Goal: Task Accomplishment & Management: Use online tool/utility

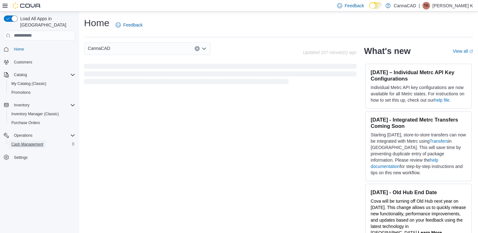
click at [21, 142] on span "Cash Management" at bounding box center [27, 144] width 32 height 5
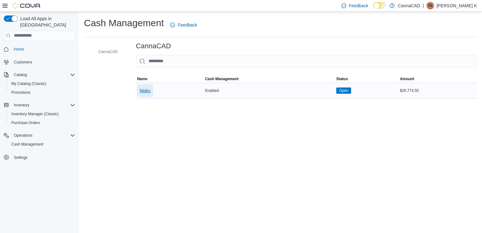
click at [148, 90] on span "Nisku" at bounding box center [145, 90] width 11 height 6
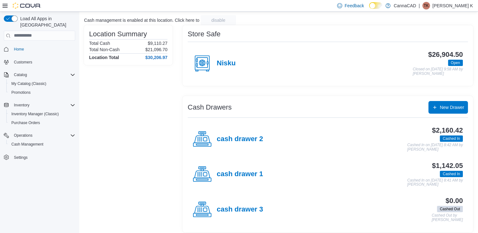
scroll to position [42, 0]
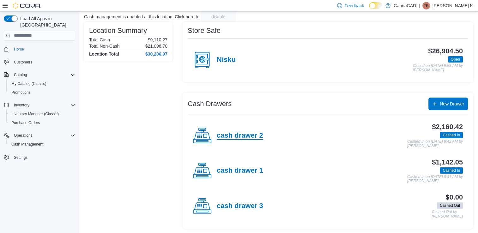
click at [239, 137] on h4 "cash drawer 2" at bounding box center [240, 136] width 46 height 8
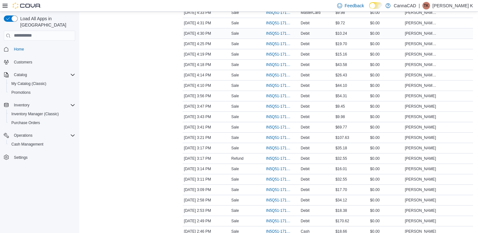
scroll to position [95, 0]
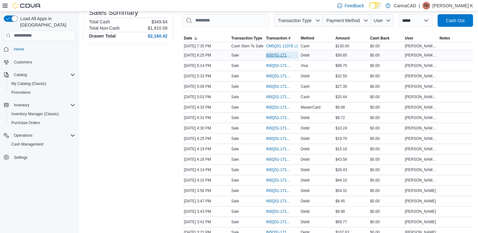
click at [282, 55] on span "IN5Q51-171740" at bounding box center [279, 55] width 26 height 5
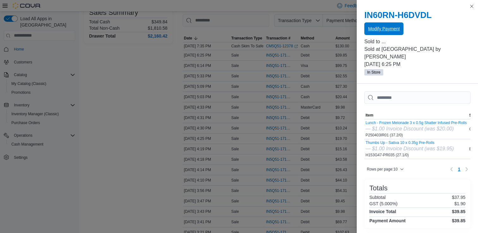
click at [390, 30] on span "Modify Payment" at bounding box center [384, 29] width 32 height 6
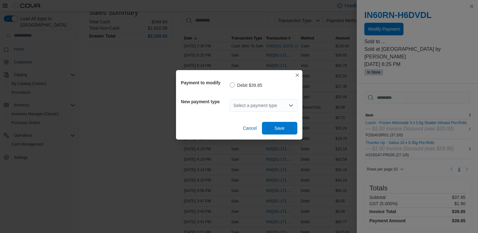
click at [284, 108] on div "Select a payment type" at bounding box center [264, 105] width 68 height 13
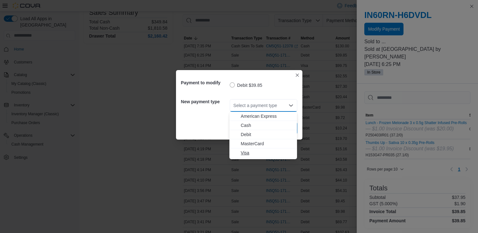
click at [256, 152] on span "Visa" at bounding box center [267, 153] width 52 height 6
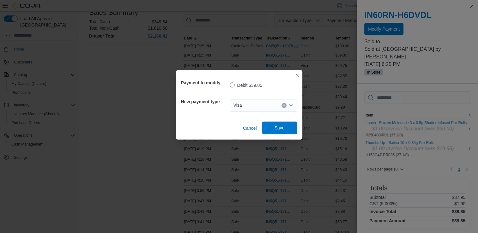
click at [277, 126] on span "Save" at bounding box center [279, 128] width 10 height 6
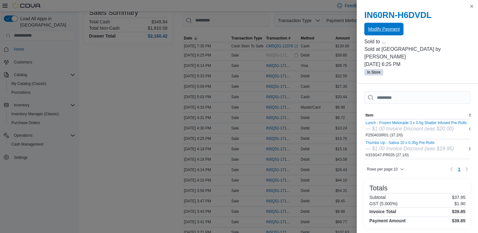
scroll to position [0, 0]
drag, startPoint x: 469, startPoint y: 7, endPoint x: 331, endPoint y: 50, distance: 145.1
click at [469, 7] on button "Close this dialog" at bounding box center [472, 7] width 8 height 8
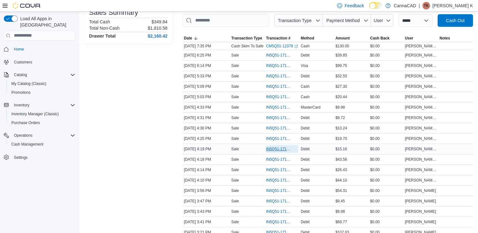
click at [276, 149] on span "IN5Q51-171718" at bounding box center [279, 148] width 26 height 5
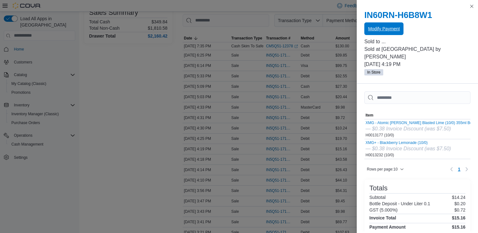
click at [374, 31] on span "Modify Payment" at bounding box center [384, 29] width 32 height 6
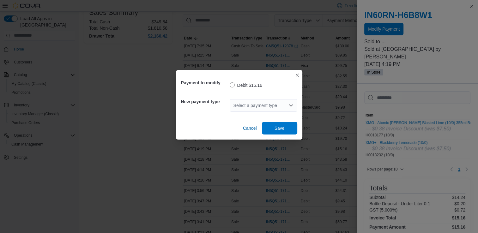
click at [287, 105] on div "Select a payment type" at bounding box center [264, 105] width 68 height 13
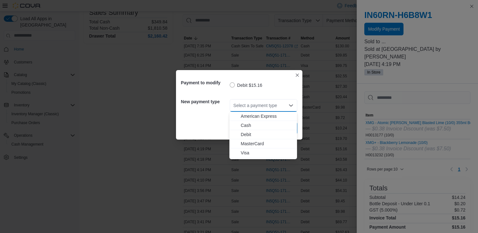
drag, startPoint x: 259, startPoint y: 154, endPoint x: 264, endPoint y: 152, distance: 5.5
click at [259, 153] on span "Visa" at bounding box center [267, 153] width 52 height 6
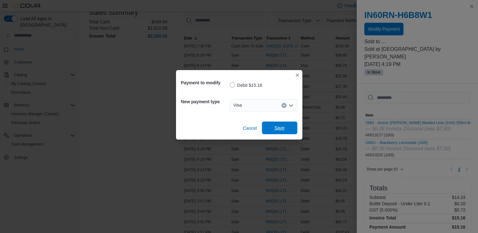
click at [278, 128] on span "Save" at bounding box center [279, 128] width 10 height 6
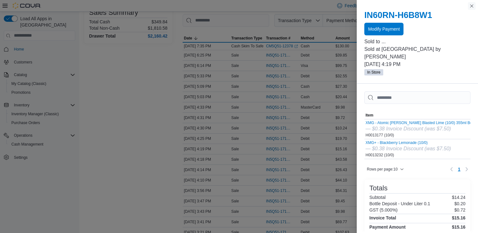
click at [471, 7] on button "Close this dialog" at bounding box center [472, 6] width 8 height 8
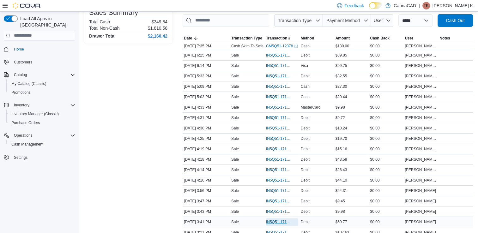
click at [279, 221] on span "IN5Q51-171711" at bounding box center [279, 221] width 26 height 5
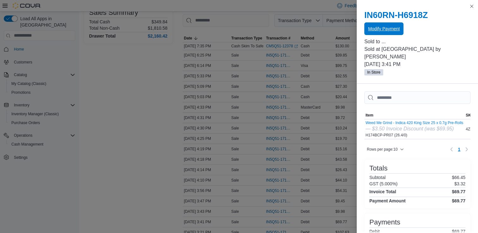
click at [389, 32] on span "Modify Payment" at bounding box center [384, 28] width 32 height 13
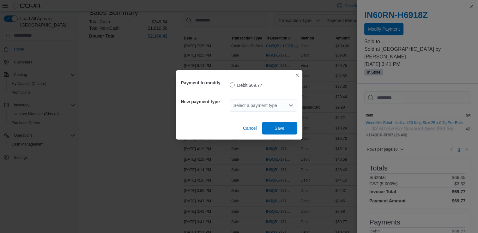
click at [273, 105] on div "Select a payment type" at bounding box center [264, 105] width 68 height 13
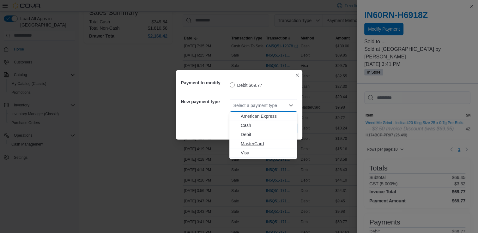
click at [254, 143] on span "MasterCard" at bounding box center [267, 143] width 52 height 6
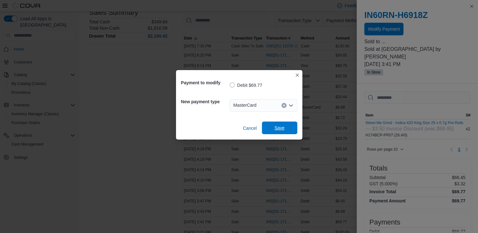
click at [287, 126] on span "Save" at bounding box center [280, 128] width 28 height 13
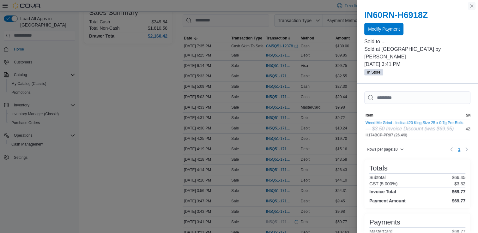
click at [472, 8] on button "Close this dialog" at bounding box center [472, 6] width 8 height 8
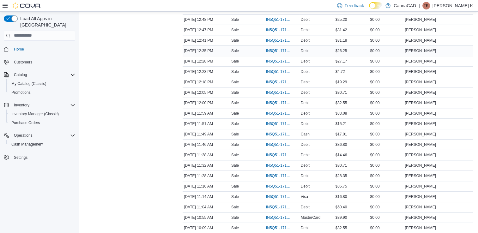
scroll to position [505, 0]
click at [287, 153] on span "IN5Q51-171678" at bounding box center [279, 155] width 26 height 5
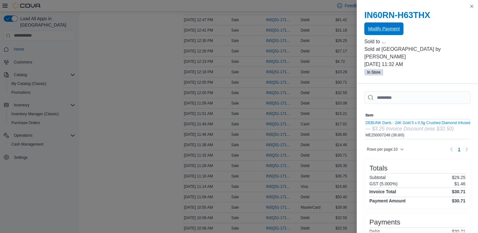
click at [391, 32] on span "Modify Payment" at bounding box center [384, 28] width 32 height 13
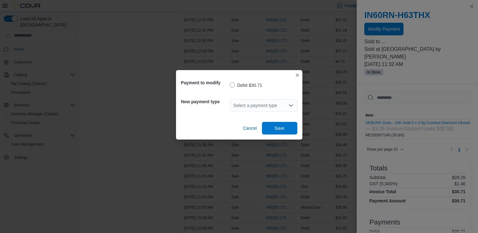
click at [261, 108] on div "Select a payment type" at bounding box center [264, 105] width 68 height 13
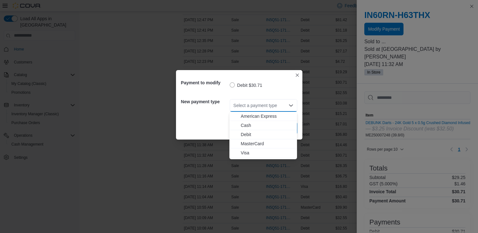
click at [260, 146] on span "MasterCard" at bounding box center [267, 143] width 52 height 6
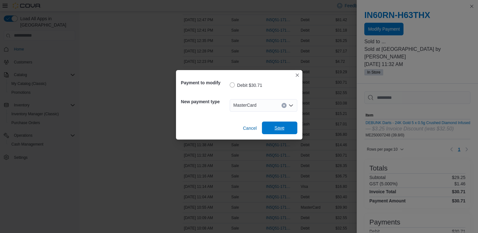
click at [290, 128] on span "Save" at bounding box center [280, 128] width 28 height 13
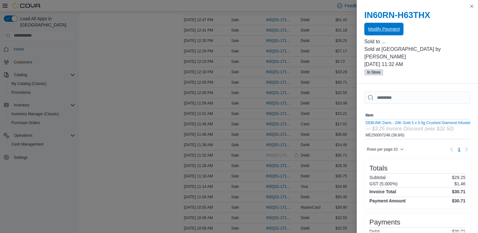
scroll to position [0, 0]
drag, startPoint x: 470, startPoint y: 7, endPoint x: 391, endPoint y: 78, distance: 106.7
click at [470, 8] on button "Close this dialog" at bounding box center [472, 7] width 8 height 8
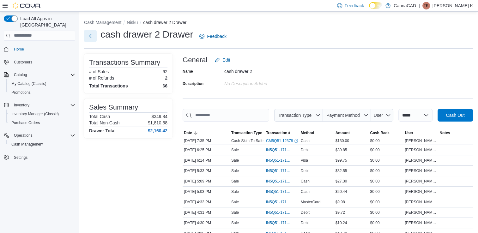
click at [89, 37] on button "Next" at bounding box center [90, 36] width 13 height 13
